Goal: Task Accomplishment & Management: Use online tool/utility

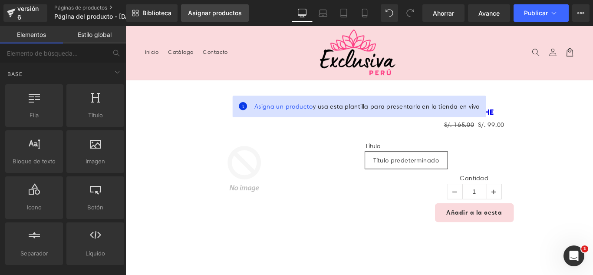
click at [215, 16] on font "Asignar productos" at bounding box center [215, 12] width 54 height 7
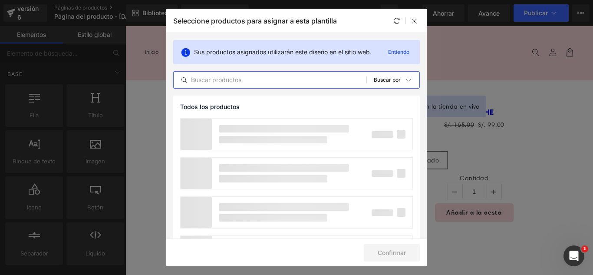
click at [295, 78] on input "text" at bounding box center [270, 80] width 193 height 10
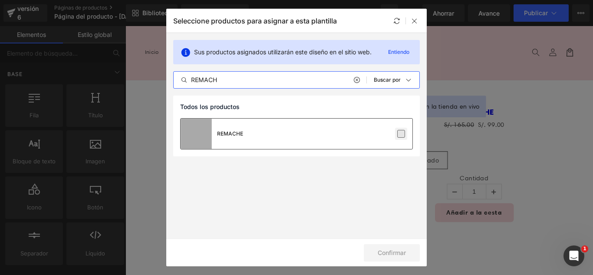
type input "REMACH"
click at [401, 135] on label at bounding box center [401, 134] width 8 height 8
click at [401, 134] on input "checkbox" at bounding box center [401, 134] width 0 height 0
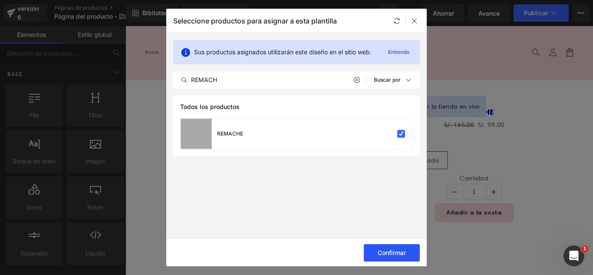
click at [408, 254] on button "Confirmar" at bounding box center [392, 252] width 56 height 17
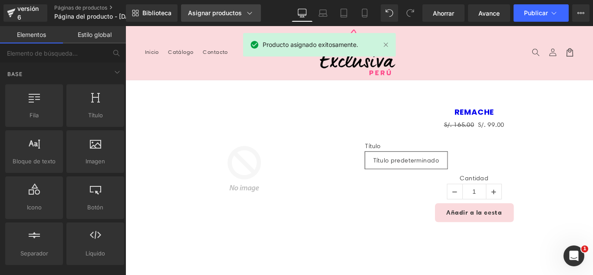
click at [207, 9] on font "Asignar productos" at bounding box center [215, 12] width 54 height 7
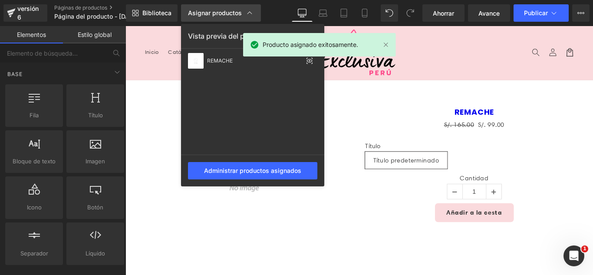
click at [207, 9] on font "Asignar productos" at bounding box center [215, 12] width 54 height 7
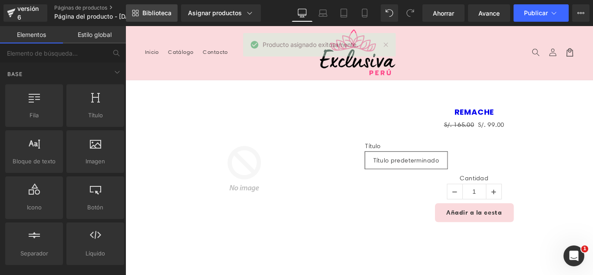
click at [148, 14] on font "Biblioteca" at bounding box center [156, 12] width 29 height 7
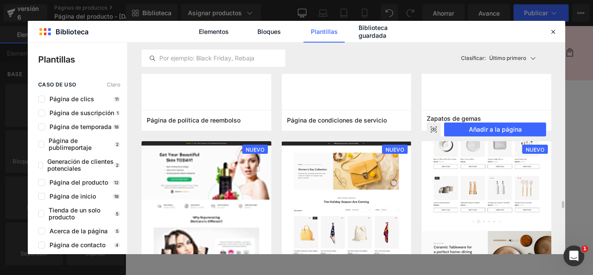
scroll to position [825, 0]
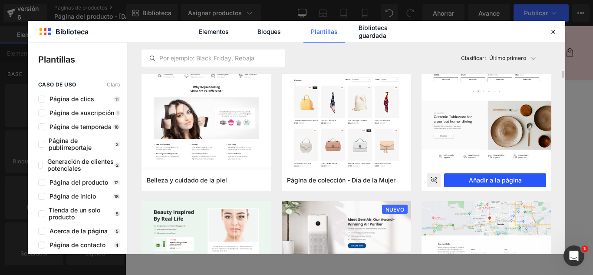
click at [508, 183] on font "Añadir a la página" at bounding box center [495, 179] width 53 height 7
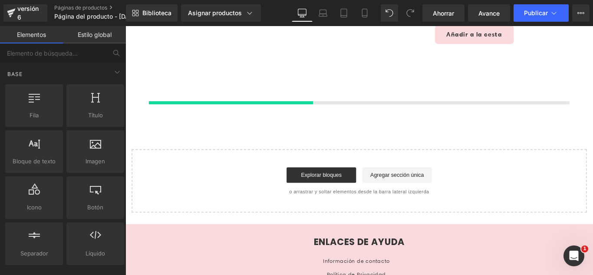
scroll to position [206, 0]
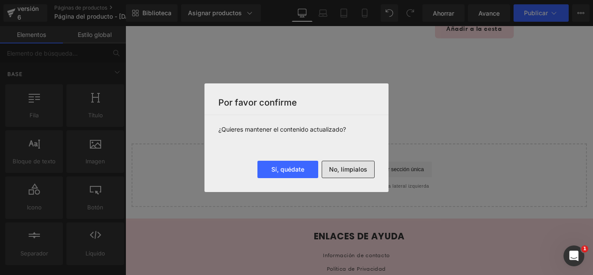
click at [365, 167] on font "No, límpialos" at bounding box center [348, 168] width 38 height 7
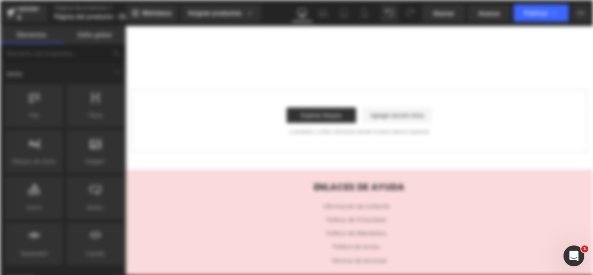
scroll to position [0, 0]
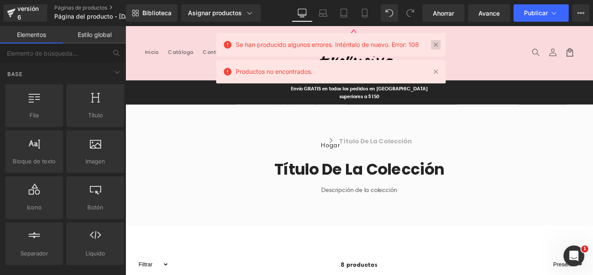
drag, startPoint x: 434, startPoint y: 44, endPoint x: 347, endPoint y: 20, distance: 90.5
click at [434, 44] on link at bounding box center [436, 45] width 10 height 10
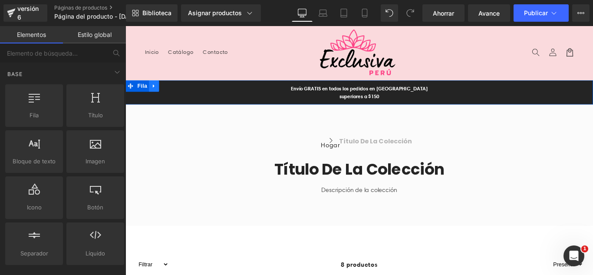
click at [155, 94] on icon at bounding box center [158, 93] width 6 height 7
click at [177, 90] on icon at bounding box center [180, 93] width 6 height 6
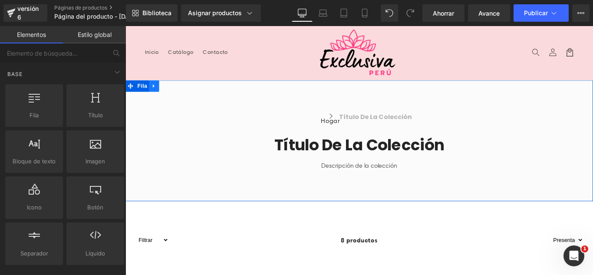
click at [156, 94] on icon at bounding box center [158, 93] width 6 height 7
click at [177, 91] on icon at bounding box center [180, 93] width 6 height 6
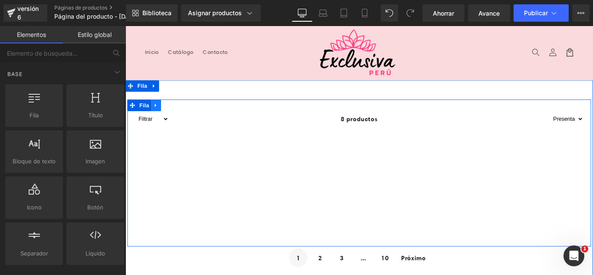
click at [159, 115] on icon at bounding box center [160, 115] width 2 height 4
click at [179, 114] on icon at bounding box center [182, 115] width 6 height 6
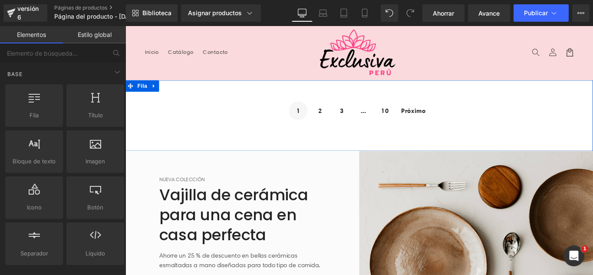
click at [155, 91] on icon at bounding box center [158, 93] width 6 height 7
click at [126, 26] on icon at bounding box center [126, 26] width 0 height 0
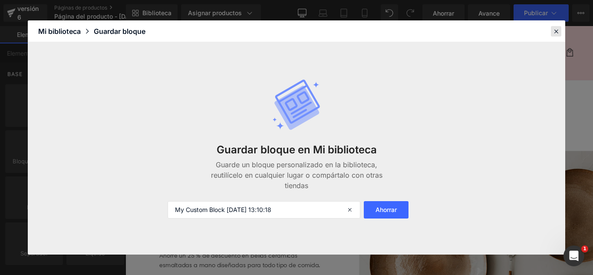
click at [559, 33] on icon at bounding box center [556, 31] width 8 height 8
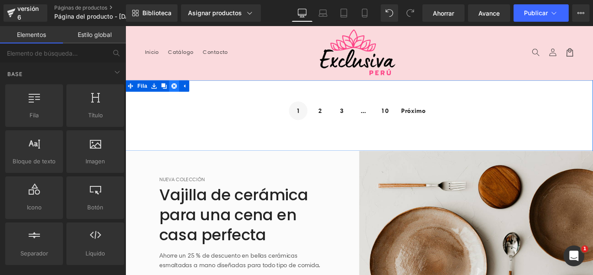
click at [177, 93] on icon at bounding box center [180, 93] width 6 height 6
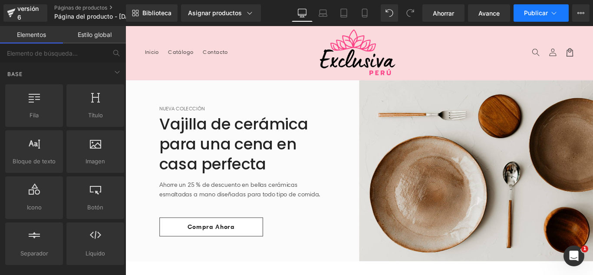
click at [551, 13] on icon at bounding box center [554, 13] width 9 height 9
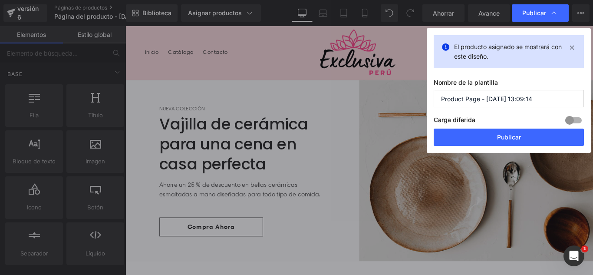
click at [531, 94] on input "Product Page - [DATE] 13:09:14" at bounding box center [509, 98] width 150 height 17
click at [532, 95] on input "Product Page - [DATE] 13:09:14" at bounding box center [509, 98] width 150 height 17
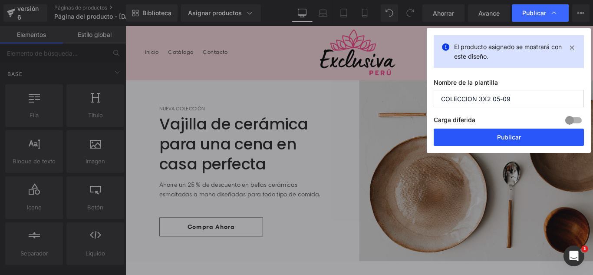
type input "COLECCION 3X2 05-09"
click at [520, 135] on font "Publicar" at bounding box center [509, 136] width 24 height 7
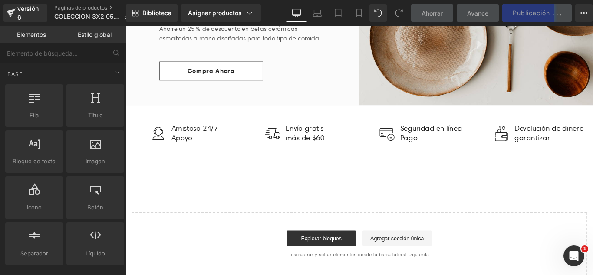
scroll to position [217, 0]
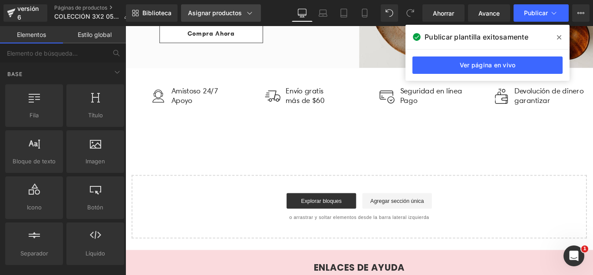
click at [204, 7] on link "Asignar productos" at bounding box center [221, 12] width 80 height 17
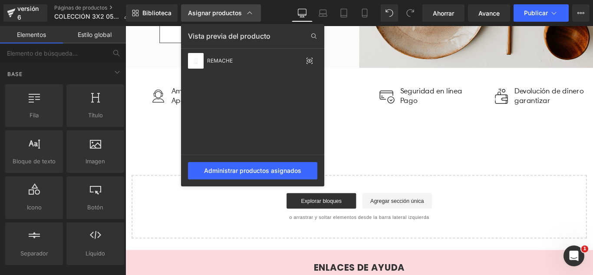
click at [209, 13] on font "Asignar productos" at bounding box center [215, 12] width 54 height 7
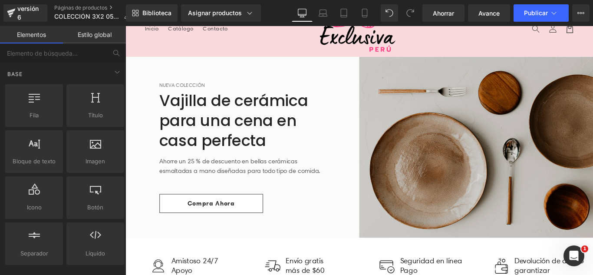
scroll to position [0, 0]
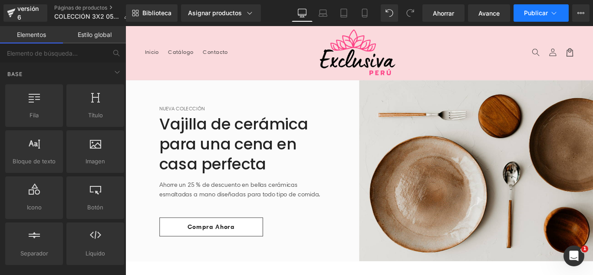
click at [552, 10] on icon at bounding box center [554, 13] width 9 height 9
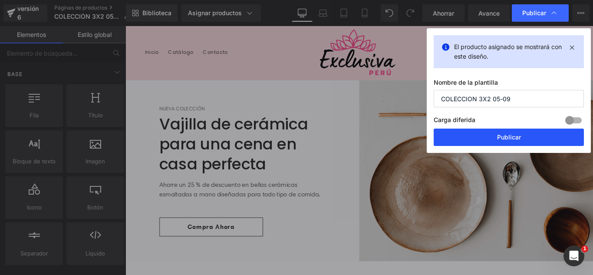
click at [517, 137] on font "Publicar" at bounding box center [509, 136] width 24 height 7
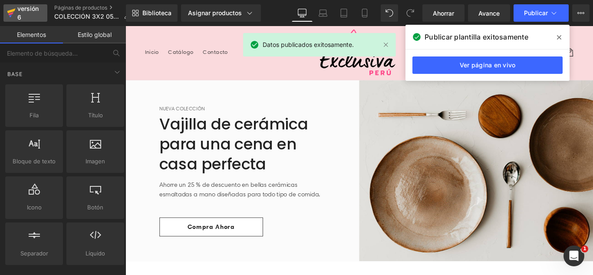
click at [21, 6] on font "versión 6" at bounding box center [27, 13] width 21 height 16
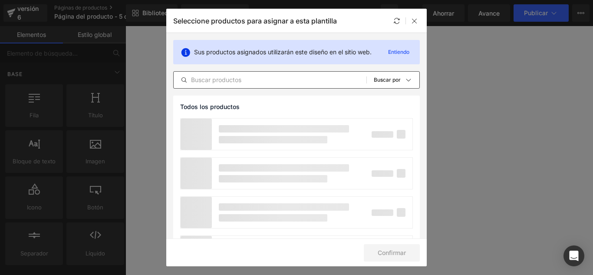
click at [241, 82] on input "text" at bounding box center [270, 80] width 193 height 10
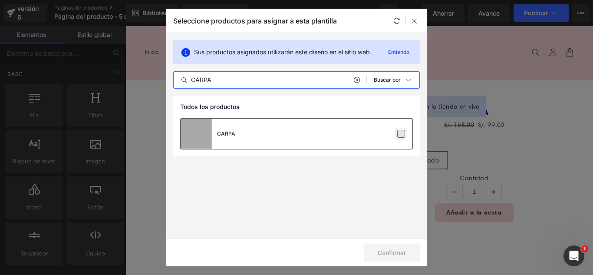
type input "CARPA"
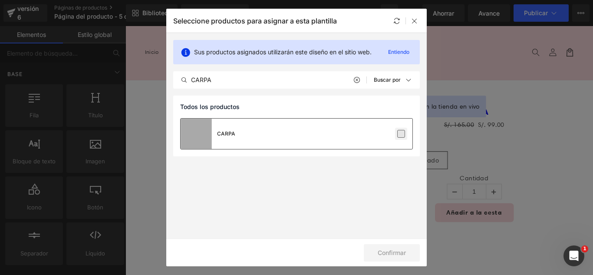
click at [402, 132] on label at bounding box center [401, 134] width 8 height 8
click at [401, 134] on input "checkbox" at bounding box center [401, 134] width 0 height 0
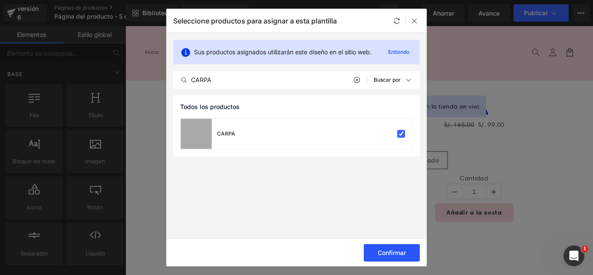
click at [393, 255] on font "Confirmar" at bounding box center [392, 252] width 28 height 7
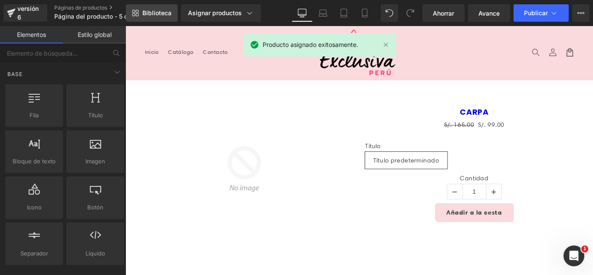
click at [166, 14] on font "Biblioteca" at bounding box center [156, 12] width 29 height 7
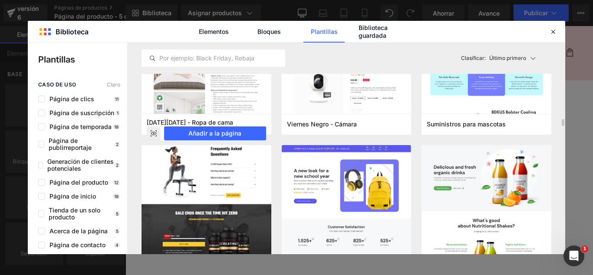
scroll to position [2128, 0]
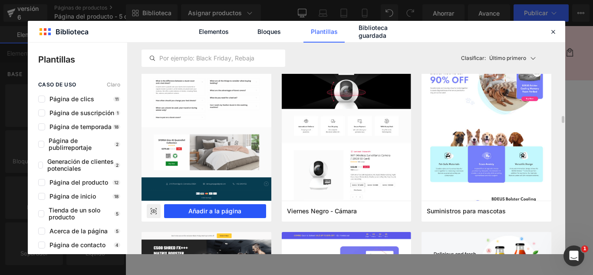
click at [229, 210] on font "Añadir a la página" at bounding box center [214, 210] width 53 height 7
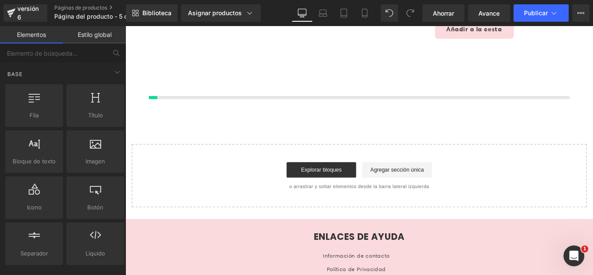
scroll to position [206, 0]
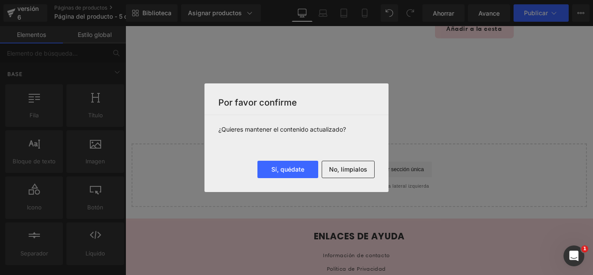
click at [340, 173] on font "No, límpialos" at bounding box center [348, 169] width 38 height 8
click at [0, 0] on div "Cargando producto" at bounding box center [0, 0] width 0 height 0
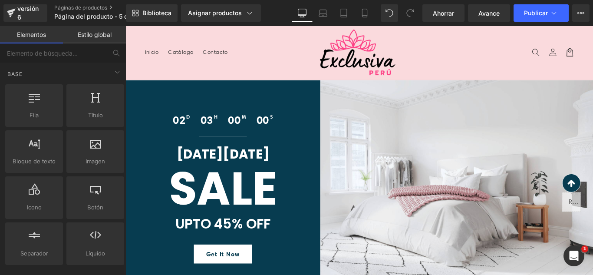
scroll to position [261, 0]
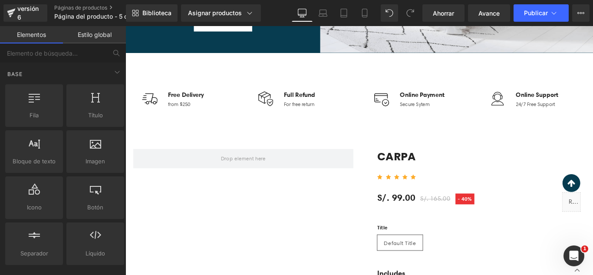
click at [348, 143] on div "Image Free Delivery Text Block from $250 Text Block Icon List Image Full Refund…" at bounding box center [388, 110] width 521 height 108
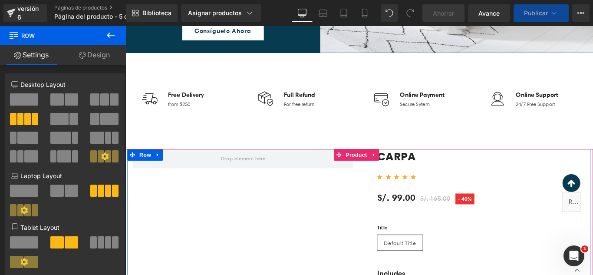
click at [404, 172] on icon at bounding box center [404, 171] width 2 height 4
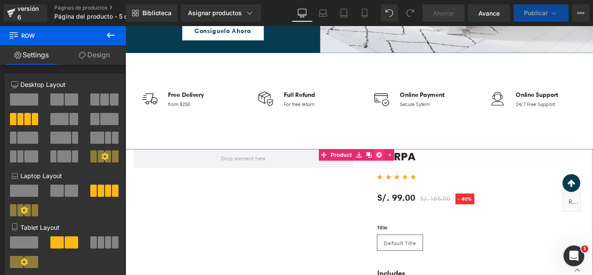
click at [409, 171] on icon at bounding box center [410, 171] width 6 height 6
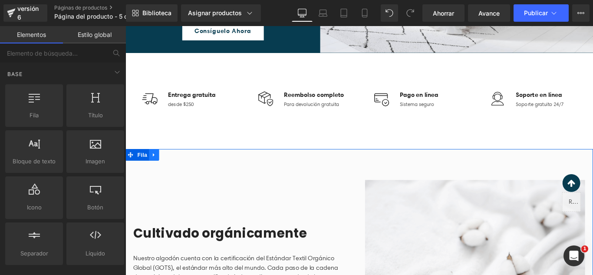
click at [155, 169] on icon at bounding box center [158, 171] width 6 height 7
click at [175, 168] on link at bounding box center [180, 170] width 11 height 13
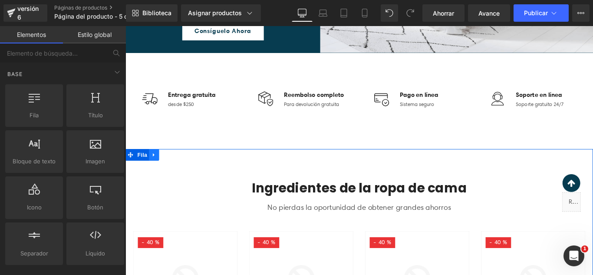
click at [156, 171] on icon at bounding box center [157, 171] width 2 height 4
click at [177, 170] on icon at bounding box center [180, 171] width 6 height 7
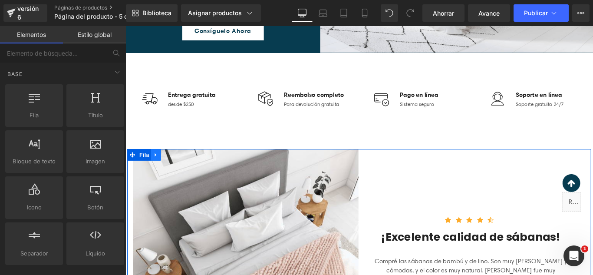
click at [159, 171] on icon at bounding box center [160, 171] width 6 height 7
click at [182, 171] on icon at bounding box center [182, 171] width 6 height 6
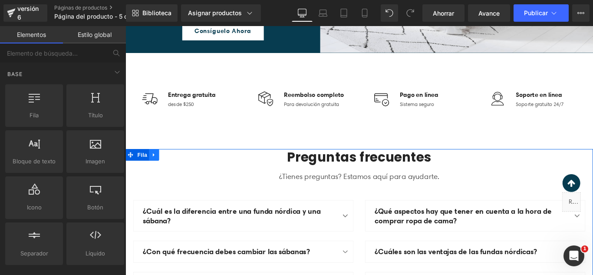
click at [155, 172] on icon at bounding box center [158, 171] width 6 height 7
click at [177, 172] on icon at bounding box center [180, 171] width 6 height 7
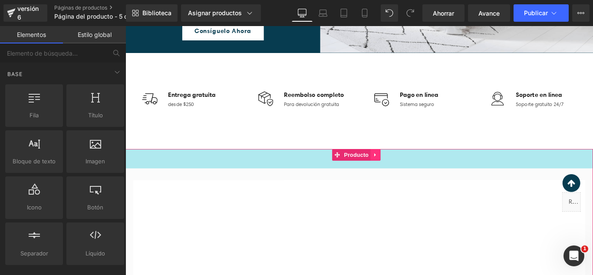
click at [408, 175] on link at bounding box center [406, 170] width 11 height 13
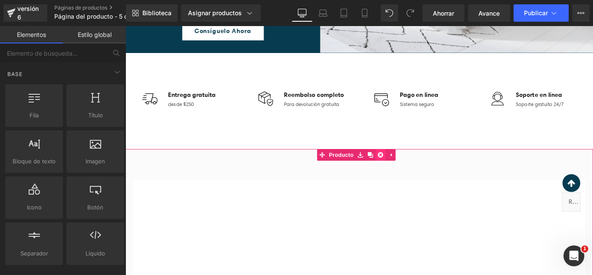
click at [409, 171] on icon at bounding box center [412, 171] width 6 height 7
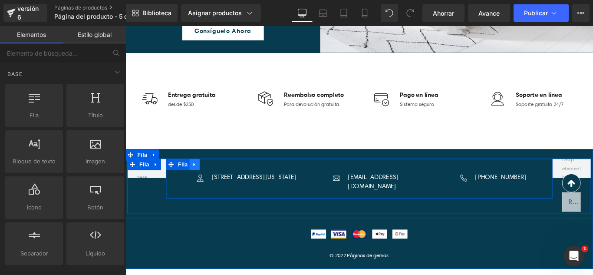
click at [202, 179] on icon at bounding box center [203, 182] width 6 height 7
click at [223, 180] on icon at bounding box center [226, 182] width 6 height 7
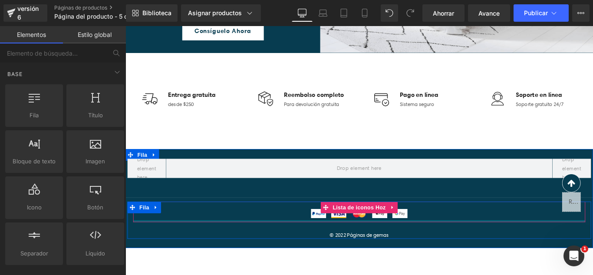
scroll to position [304, 0]
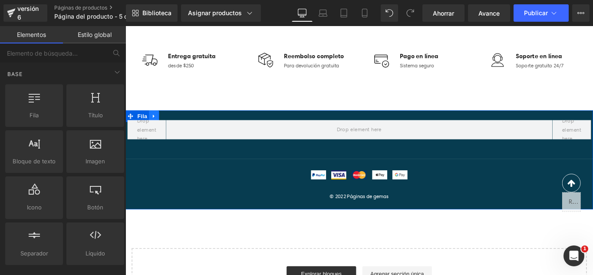
click at [156, 127] on icon at bounding box center [158, 127] width 6 height 7
click at [177, 128] on icon at bounding box center [180, 127] width 6 height 6
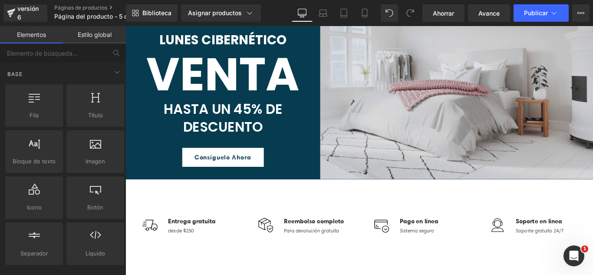
scroll to position [0, 0]
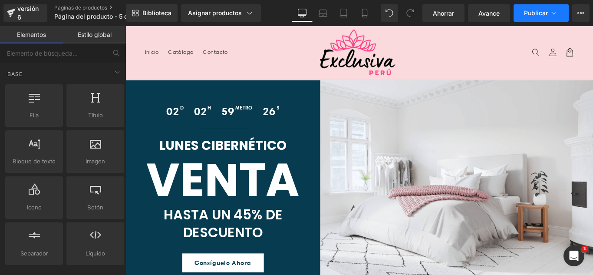
click at [532, 15] on font "Publicar" at bounding box center [536, 12] width 24 height 7
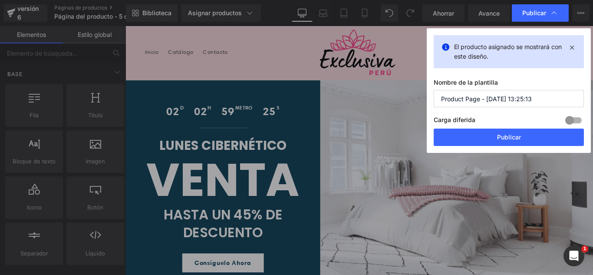
click at [548, 104] on input "Product Page - Sep 5, 13:25:13" at bounding box center [509, 98] width 150 height 17
click at [549, 103] on input "Product Page - Sep 5, 13:25:13" at bounding box center [509, 98] width 150 height 17
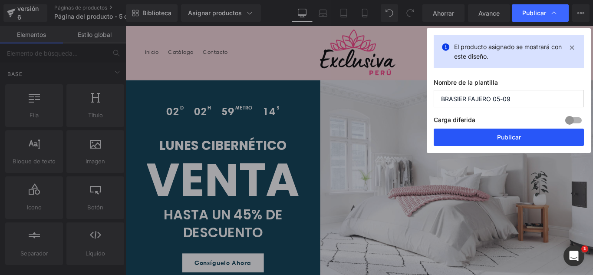
type input "BRASIER FAJERO 05-09"
click at [535, 139] on button "Publicar" at bounding box center [509, 137] width 150 height 17
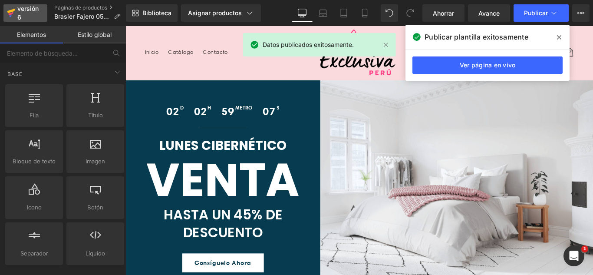
click at [23, 13] on div "versión 6" at bounding box center [29, 13] width 26 height 20
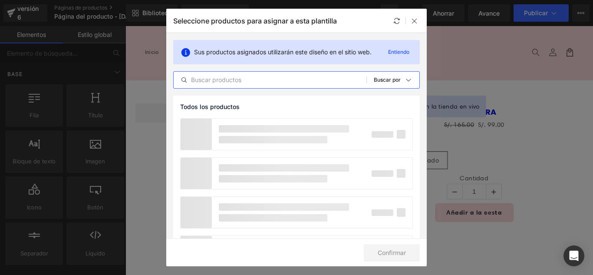
click at [286, 84] on input "text" at bounding box center [270, 80] width 193 height 10
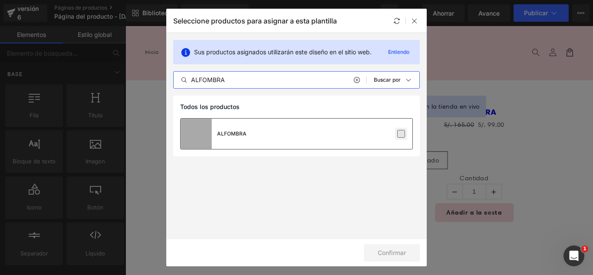
type input "ALFOMBRA"
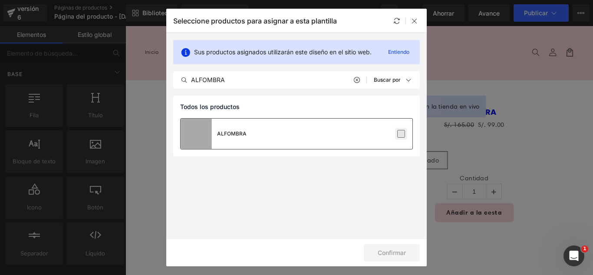
click at [400, 135] on label at bounding box center [401, 134] width 8 height 8
click at [401, 134] on input "checkbox" at bounding box center [401, 134] width 0 height 0
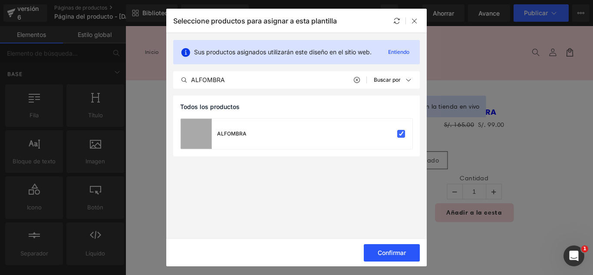
click at [407, 256] on button "Confirmar" at bounding box center [392, 252] width 56 height 17
click at [402, 255] on font "Éxito" at bounding box center [399, 252] width 14 height 7
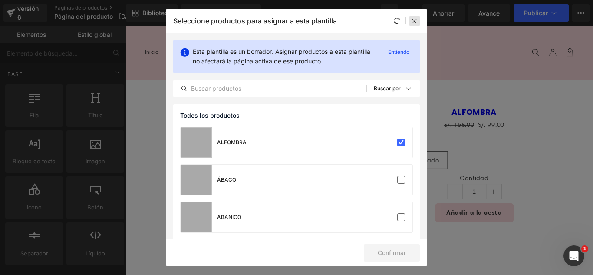
click at [419, 20] on div at bounding box center [415, 21] width 10 height 10
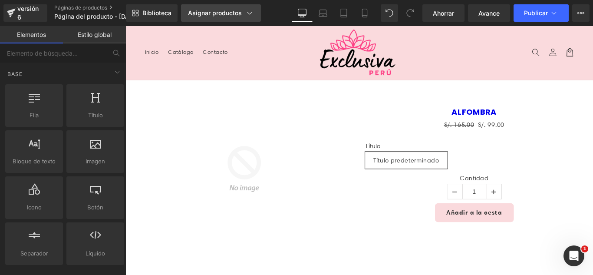
click at [233, 12] on font "Asignar productos" at bounding box center [215, 12] width 54 height 7
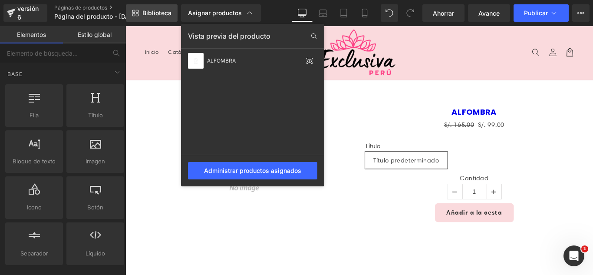
click at [157, 13] on font "Biblioteca" at bounding box center [156, 12] width 29 height 7
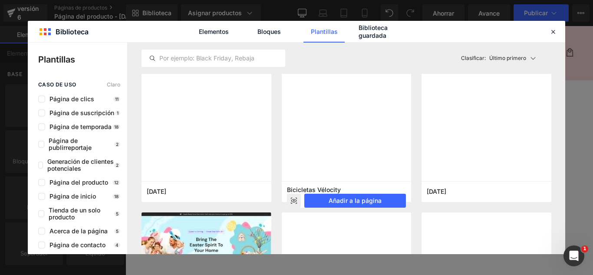
scroll to position [3084, 0]
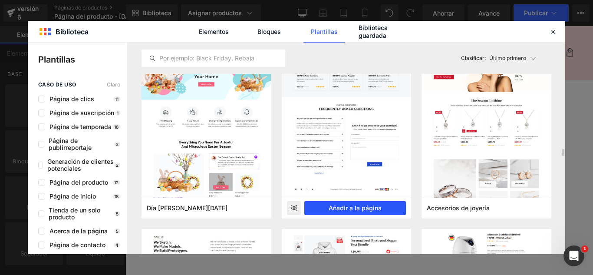
click at [367, 207] on font "Añadir a la página" at bounding box center [355, 207] width 53 height 7
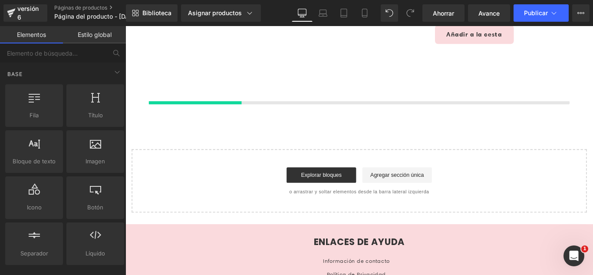
scroll to position [206, 0]
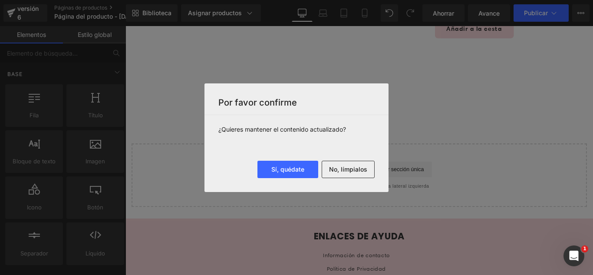
click at [357, 175] on button "No, límpialos" at bounding box center [348, 169] width 53 height 17
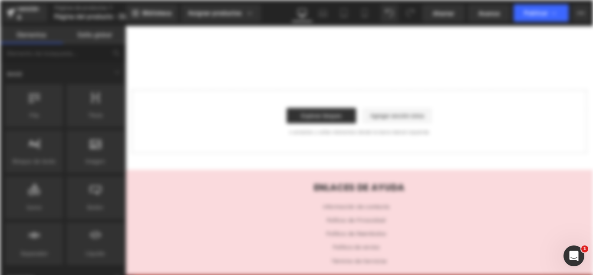
scroll to position [0, 0]
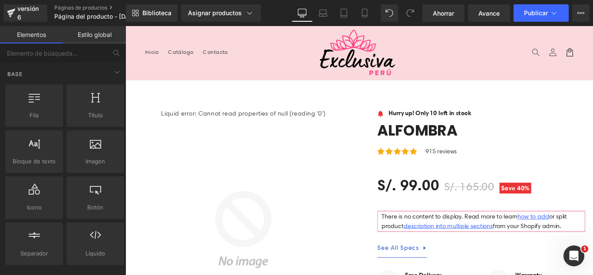
click at [470, 59] on header "Menú Inicio Catálogo Contacto Iniciar sesión Inicio Catálogo Contacto Búsqueda" at bounding box center [389, 56] width 526 height 60
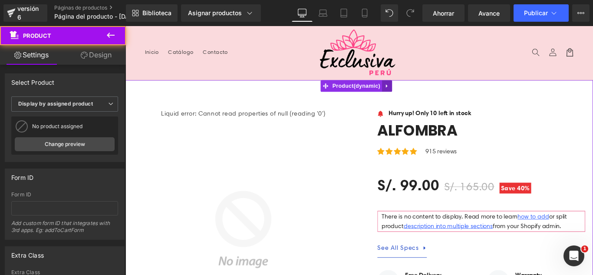
click at [419, 94] on icon at bounding box center [419, 94] width 2 height 4
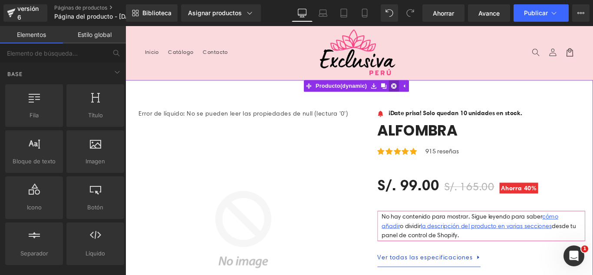
click at [427, 94] on icon at bounding box center [427, 93] width 6 height 7
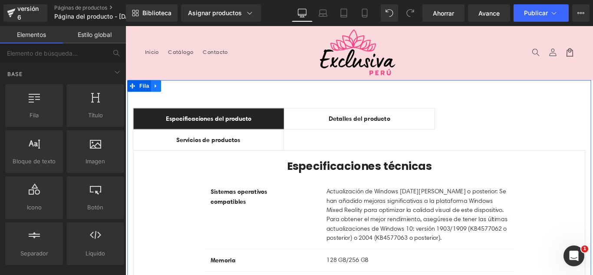
click at [159, 92] on icon at bounding box center [160, 94] width 2 height 4
click at [181, 94] on icon at bounding box center [182, 93] width 6 height 7
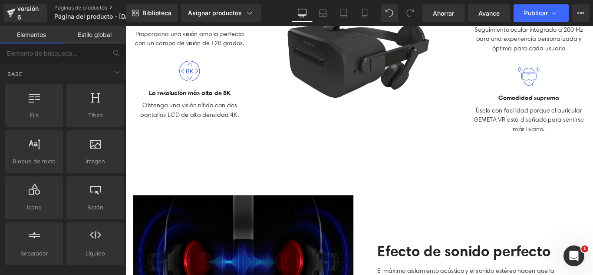
scroll to position [261, 0]
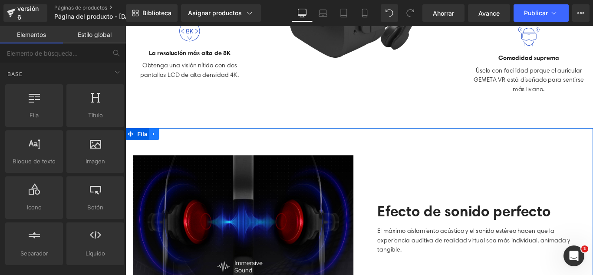
click at [154, 150] on link at bounding box center [157, 147] width 11 height 13
click at [175, 144] on link at bounding box center [180, 147] width 11 height 13
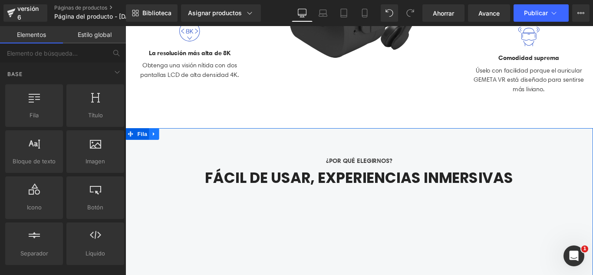
click at [156, 145] on icon at bounding box center [157, 147] width 2 height 4
click at [179, 146] on icon at bounding box center [180, 147] width 6 height 6
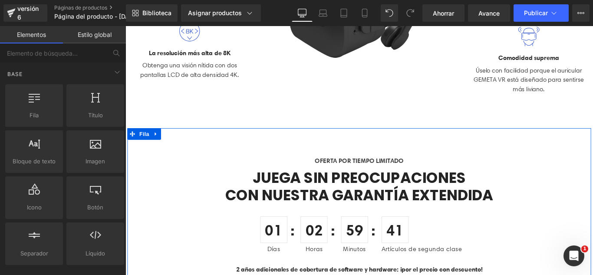
click at [157, 147] on icon at bounding box center [160, 147] width 6 height 7
click at [180, 146] on icon at bounding box center [182, 147] width 6 height 7
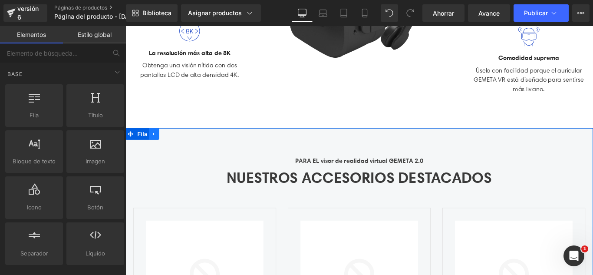
click at [155, 149] on link at bounding box center [157, 147] width 11 height 13
click at [179, 146] on icon at bounding box center [180, 147] width 6 height 6
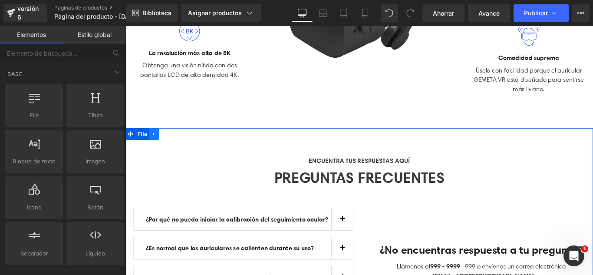
click at [156, 149] on link at bounding box center [157, 147] width 11 height 13
click at [177, 147] on icon at bounding box center [180, 147] width 6 height 6
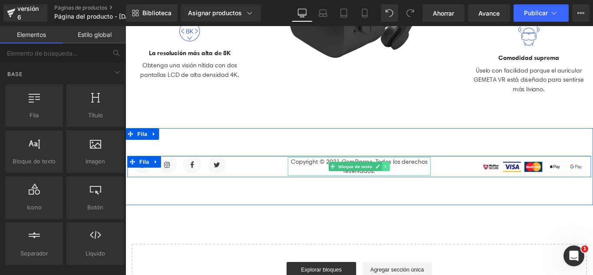
click at [416, 185] on icon at bounding box center [418, 183] width 5 height 5
click at [420, 183] on icon at bounding box center [422, 183] width 5 height 5
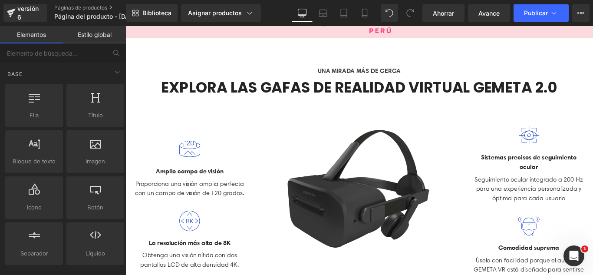
scroll to position [0, 0]
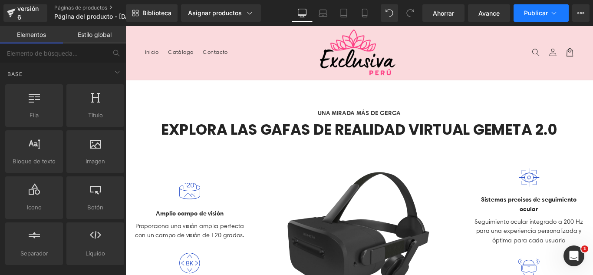
click at [543, 11] on font "Publicar" at bounding box center [536, 12] width 24 height 7
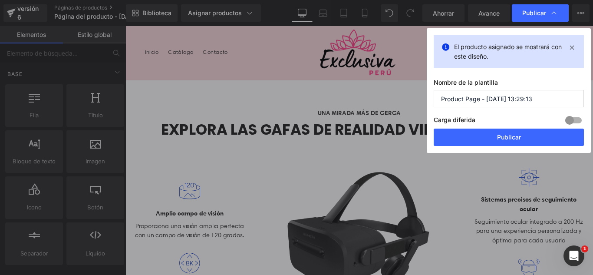
click at [537, 98] on input "Product Page - Sep 5, 13:29:13" at bounding box center [509, 98] width 150 height 17
click at [536, 98] on input "Product Page - Sep 5, 13:29:13" at bounding box center [509, 98] width 150 height 17
click at [536, 97] on input "Product Page - Sep 5, 13:29:13" at bounding box center [509, 98] width 150 height 17
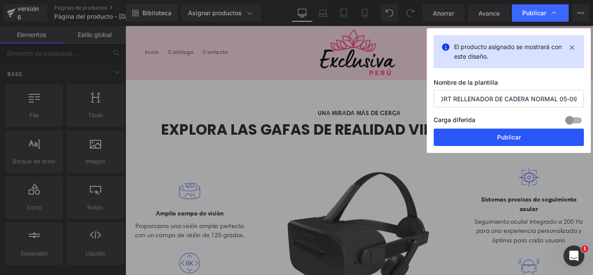
type input "SHORT RELLENADOR DE CADERA NORMAL 05-09"
click at [524, 138] on button "Publicar" at bounding box center [509, 137] width 150 height 17
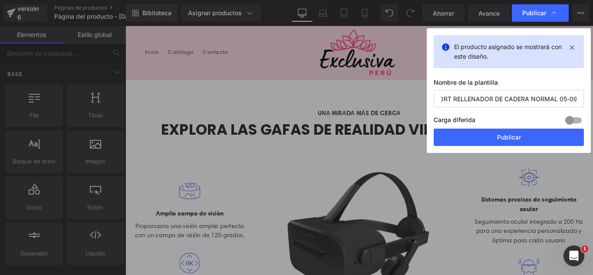
scroll to position [0, 0]
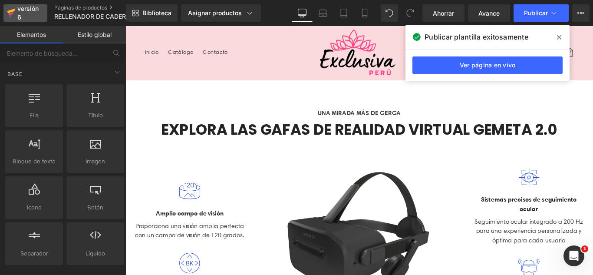
click at [28, 13] on div "versión 6" at bounding box center [29, 13] width 26 height 20
